Goal: Information Seeking & Learning: Learn about a topic

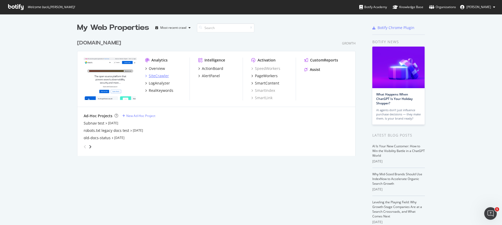
click at [158, 76] on div "SiteCrawler" at bounding box center [159, 75] width 20 height 5
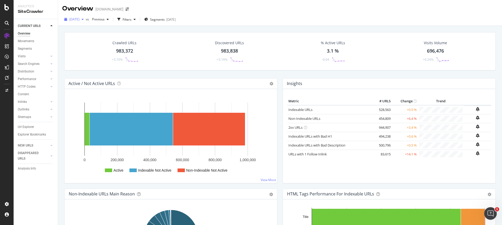
click at [79, 19] on span "[DATE]" at bounding box center [74, 19] width 10 height 4
click at [208, 13] on div "[DATE] vs Previous Filters Segments [DATE]" at bounding box center [280, 19] width 444 height 13
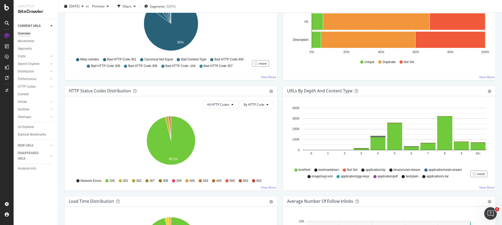
scroll to position [97, 0]
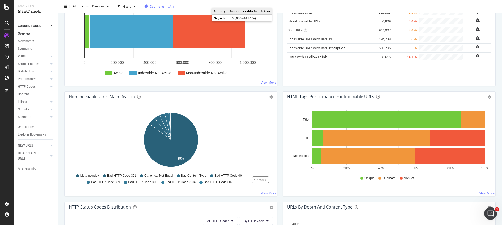
click at [165, 5] on span "Segments" at bounding box center [157, 6] width 15 height 4
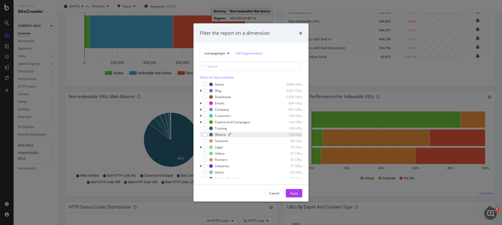
scroll to position [0, 0]
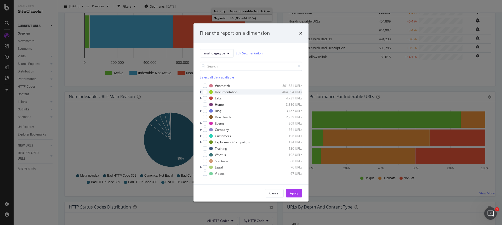
click at [200, 91] on icon "modal" at bounding box center [201, 91] width 2 height 3
click at [225, 86] on div "#nomatch" at bounding box center [222, 85] width 15 height 4
click at [219, 85] on div "#nomatch" at bounding box center [222, 85] width 15 height 4
click at [290, 85] on div "501,831 URLs" at bounding box center [290, 85] width 26 height 4
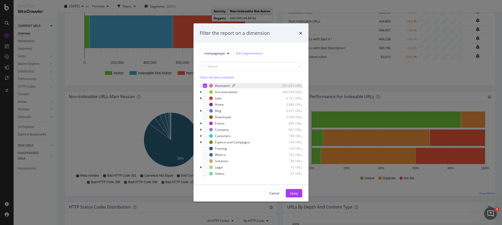
click at [295, 83] on div "501,831 URLs" at bounding box center [290, 85] width 26 height 4
click at [293, 192] on div "Apply" at bounding box center [294, 193] width 8 height 4
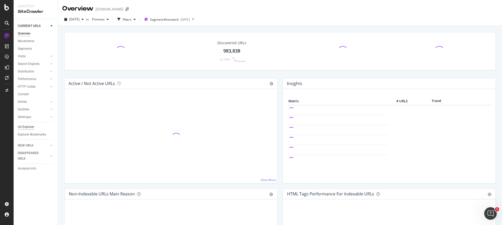
click at [30, 126] on div "Url Explorer" at bounding box center [26, 126] width 16 height 5
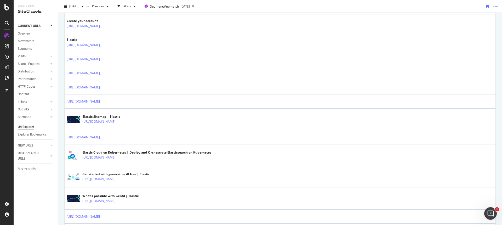
scroll to position [381, 0]
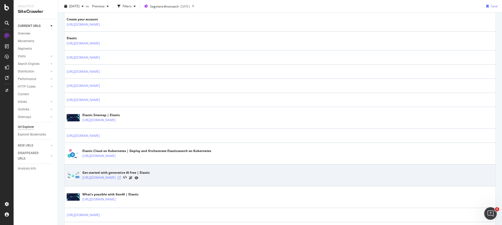
click at [121, 177] on icon at bounding box center [119, 177] width 3 height 3
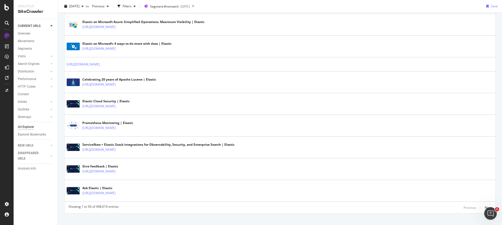
scroll to position [928, 0]
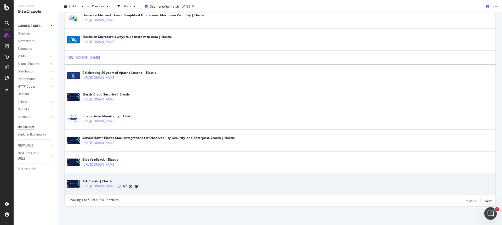
click at [121, 186] on icon at bounding box center [119, 186] width 3 height 3
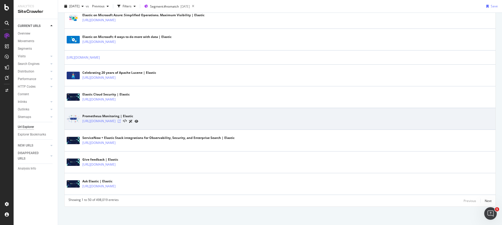
click at [121, 121] on icon at bounding box center [119, 120] width 3 height 3
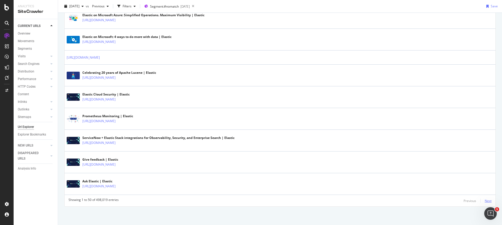
click at [488, 202] on div "Next" at bounding box center [488, 200] width 7 height 4
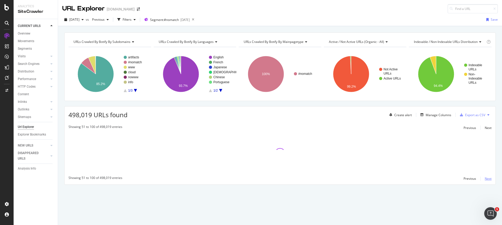
scroll to position [0, 0]
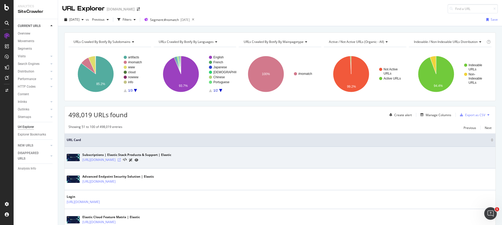
click at [121, 160] on icon at bounding box center [119, 159] width 3 height 3
